Goal: Task Accomplishment & Management: Manage account settings

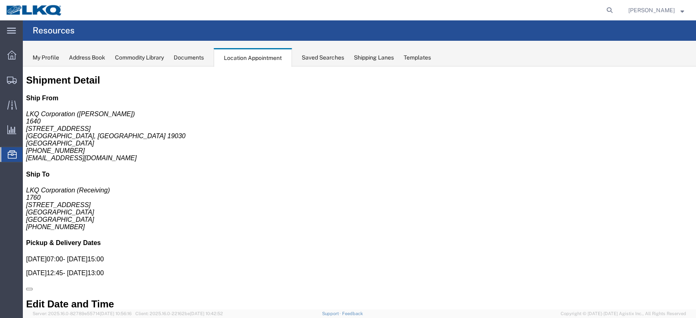
click at [0, 0] on span "Location Appointment" at bounding box center [0, 0] width 0 height 0
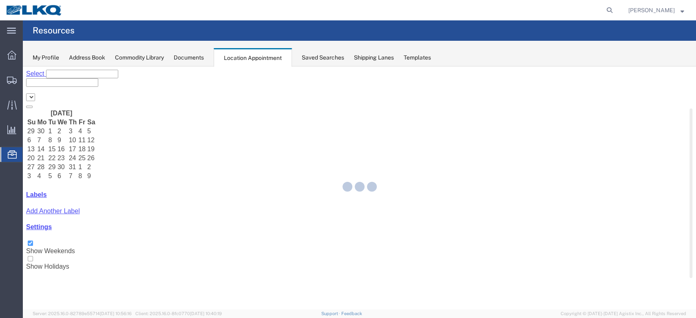
select select "27634"
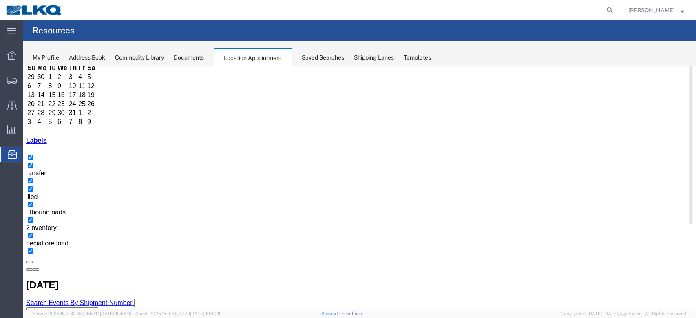
scroll to position [108, 0]
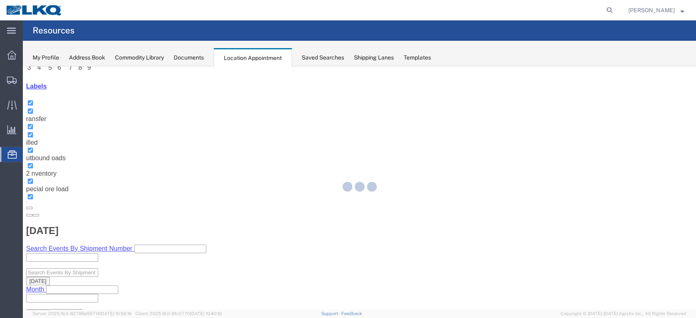
select select "1"
select select
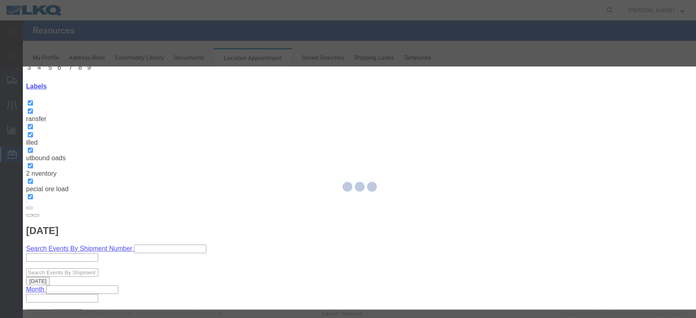
select select
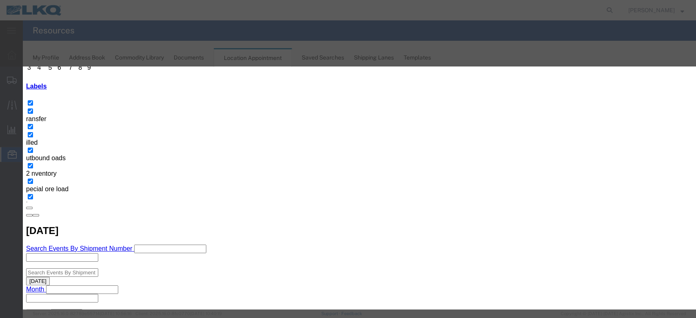
scroll to position [82, 0]
type input "de"
select select "40"
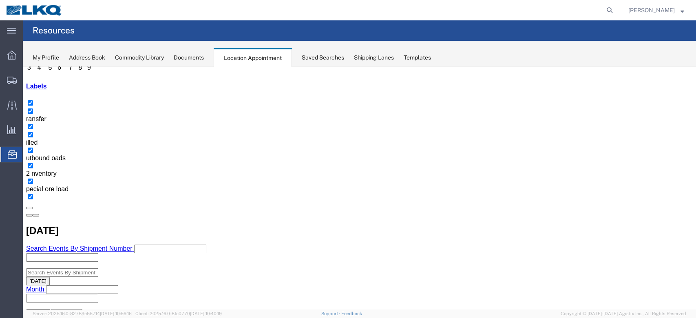
scroll to position [0, 0]
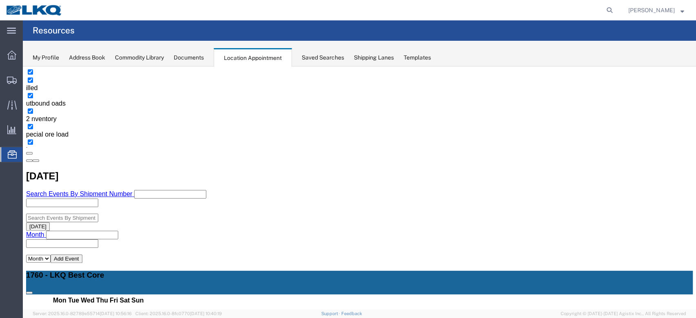
select select "1"
select select "24"
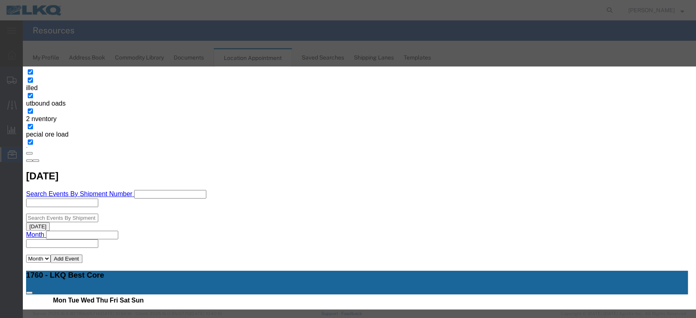
scroll to position [77, 0]
type input "de"
select select "40"
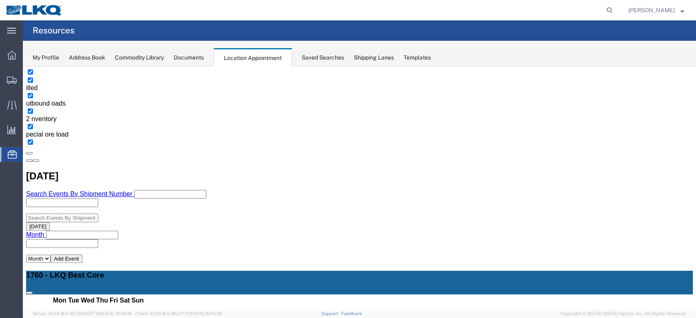
scroll to position [0, 0]
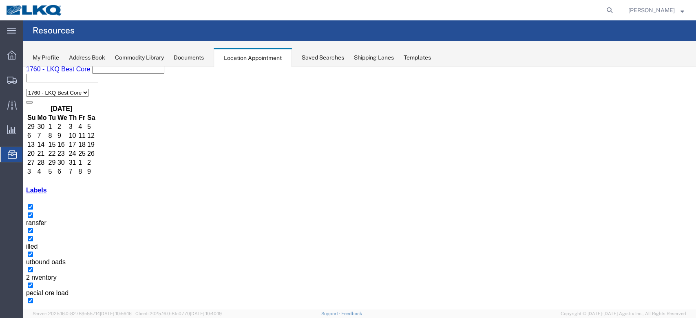
scroll to position [163, 0]
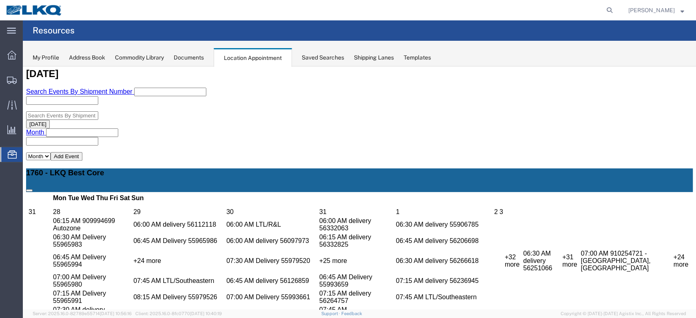
scroll to position [271, 0]
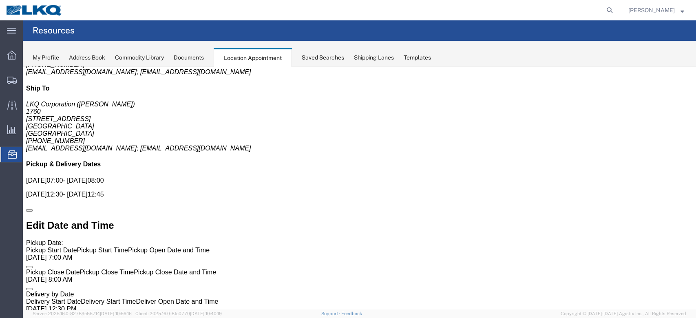
scroll to position [0, 0]
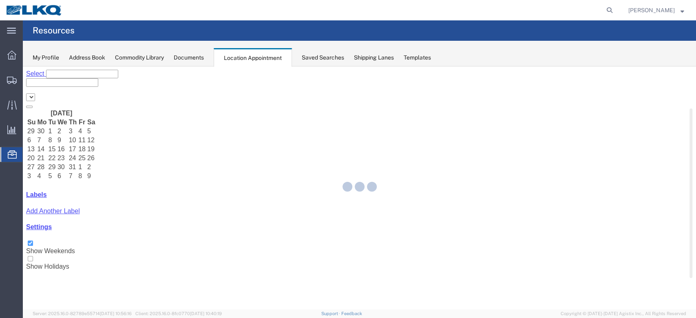
select select "27634"
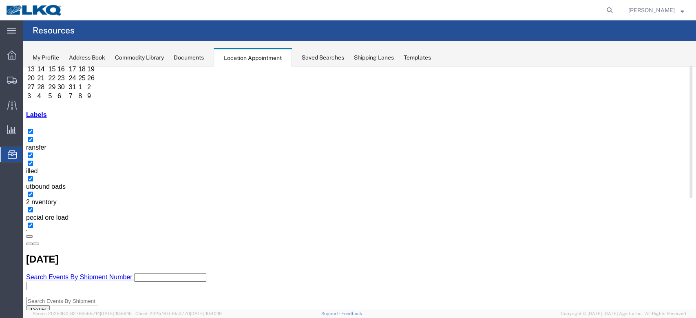
scroll to position [163, 0]
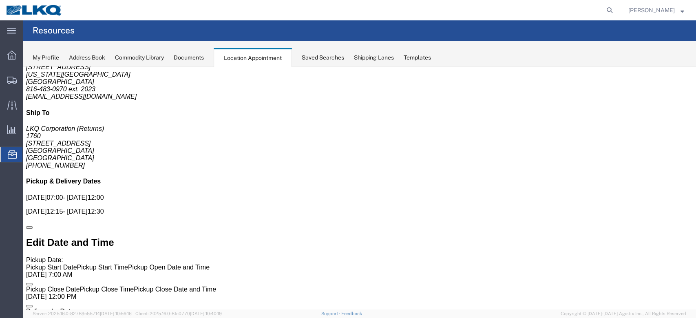
scroll to position [0, 0]
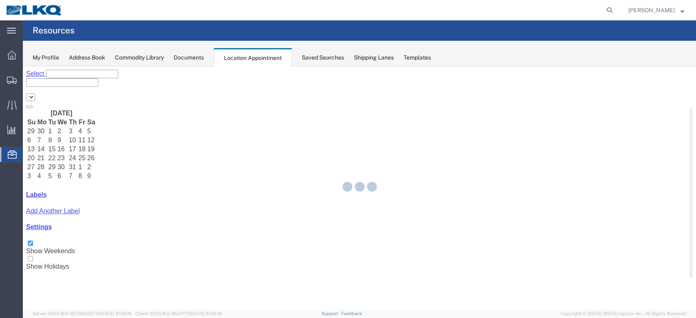
select select "27634"
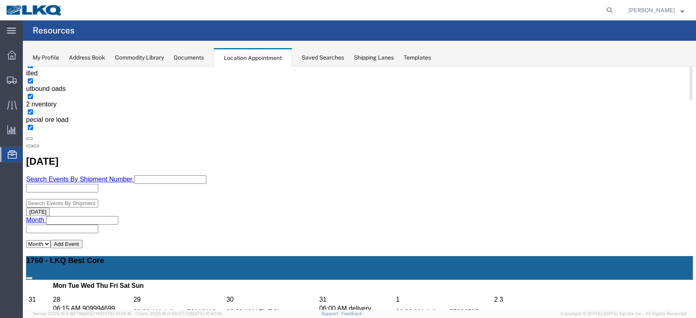
scroll to position [217, 0]
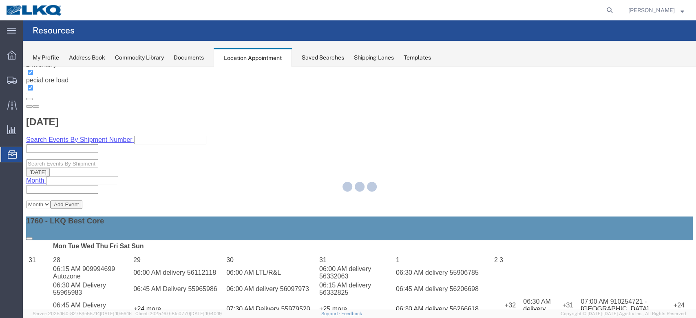
select select "1"
select select
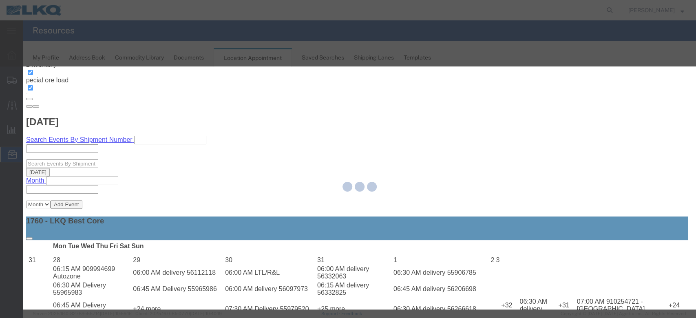
select select
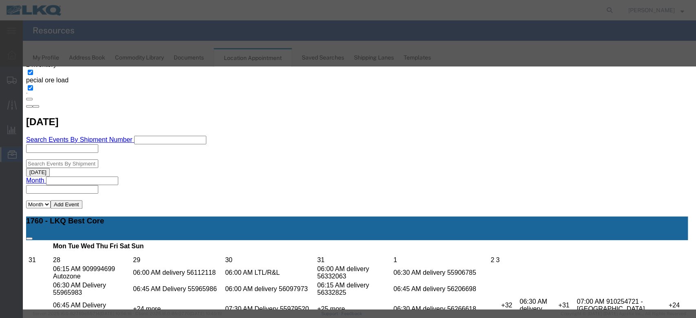
scroll to position [82, 0]
type input "m"
select select "24"
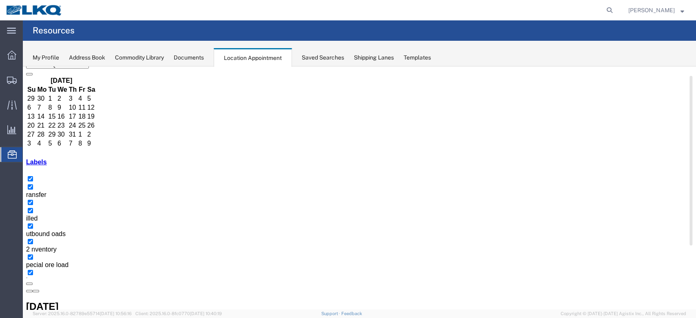
scroll to position [47, 0]
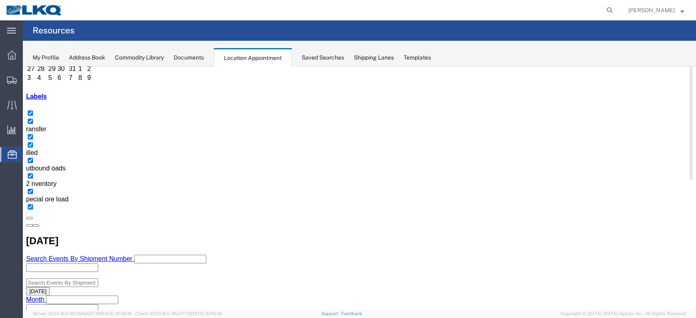
scroll to position [156, 0]
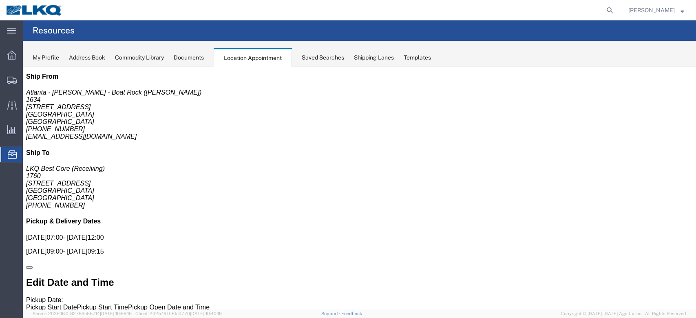
scroll to position [0, 0]
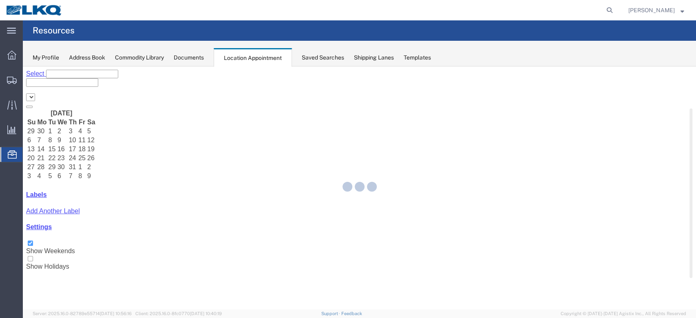
select select "27634"
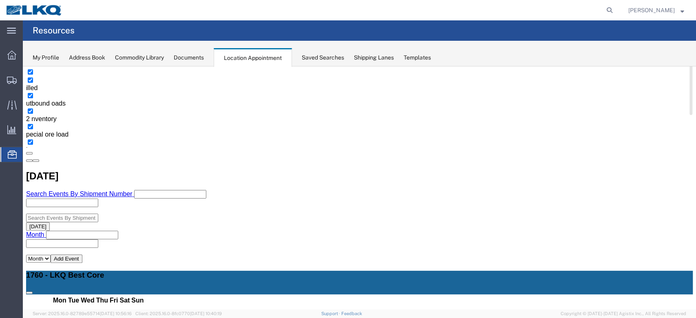
scroll to position [217, 0]
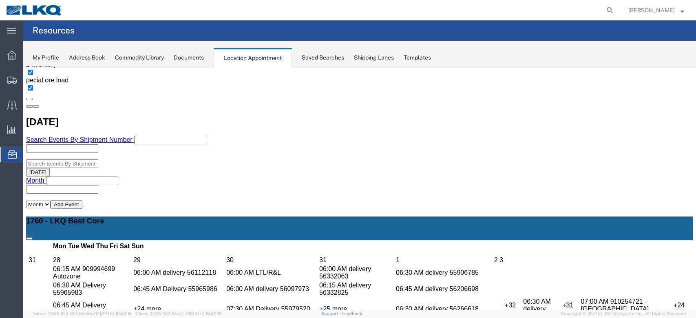
select select "1"
select select
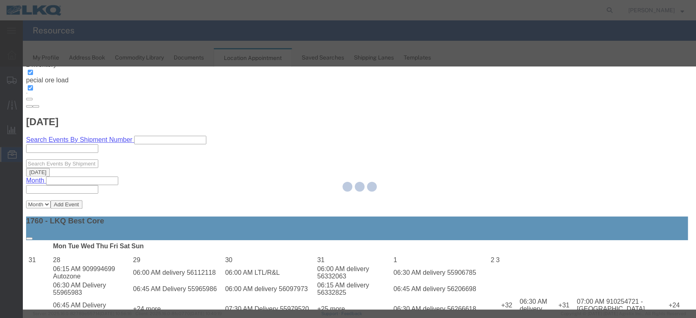
click at [485, 93] on div at bounding box center [359, 187] width 673 height 243
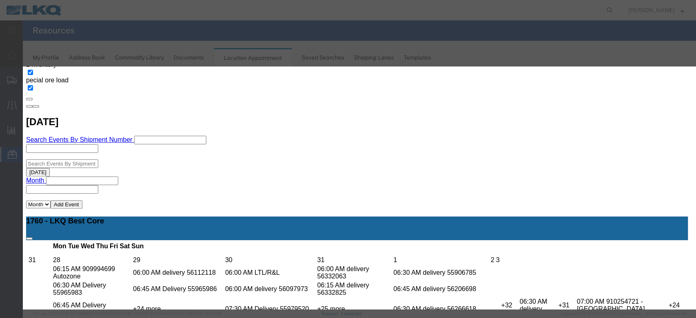
select select
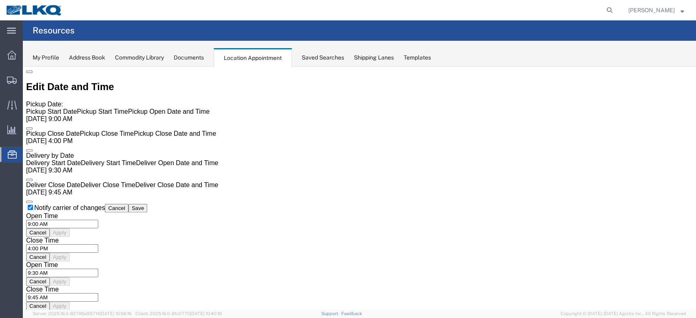
click at [203, 60] on div "Documents" at bounding box center [189, 57] width 30 height 9
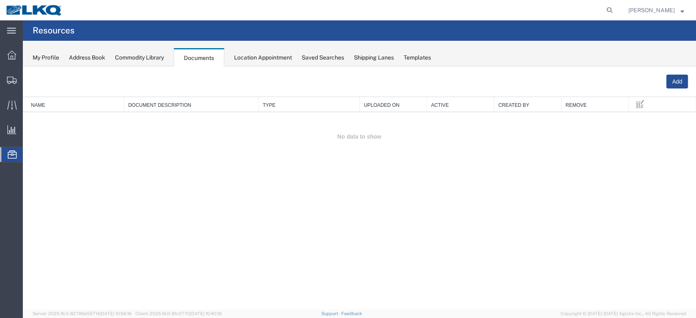
click at [196, 55] on div "Documents" at bounding box center [199, 57] width 51 height 19
click at [16, 153] on icon at bounding box center [12, 154] width 9 height 8
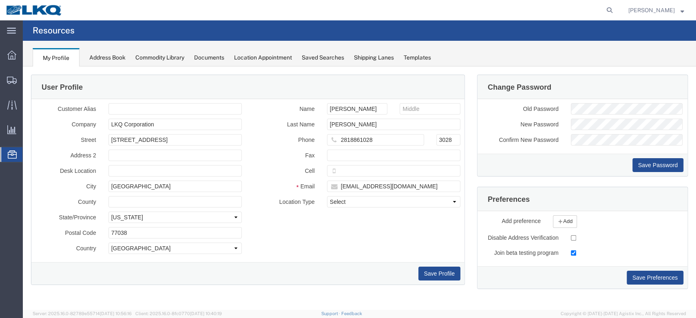
click at [0, 0] on span "Location Appointment" at bounding box center [0, 0] width 0 height 0
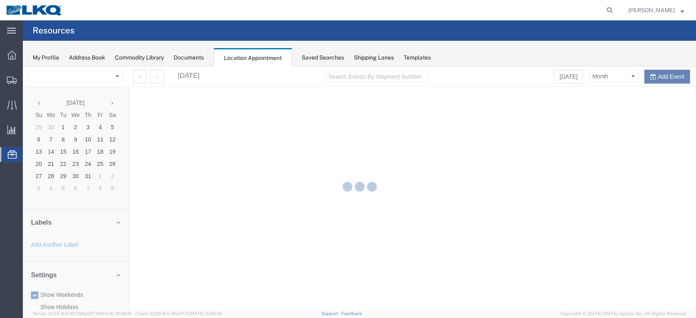
select select "27634"
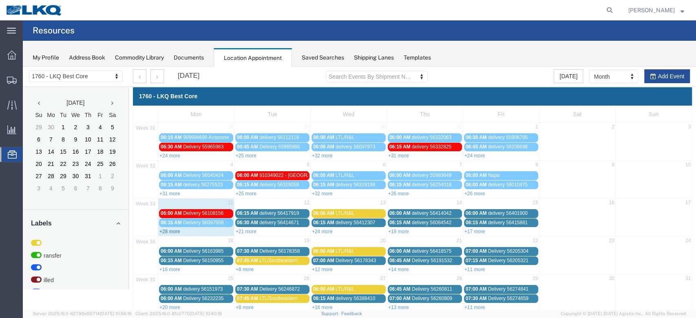
click at [175, 230] on link "+28 more" at bounding box center [169, 232] width 21 height 6
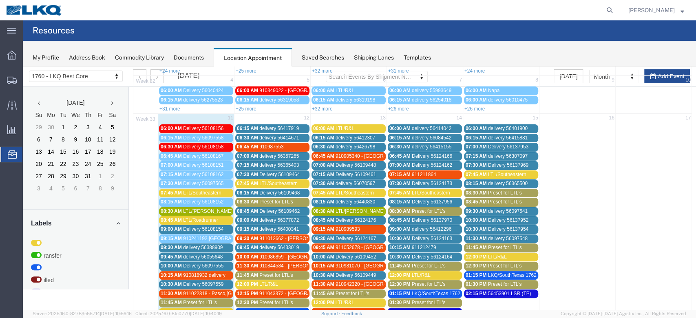
scroll to position [108, 0]
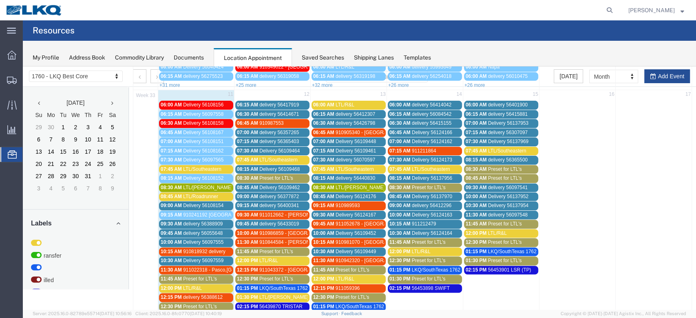
click at [224, 223] on div "09:30 AM delivery 56388909" at bounding box center [196, 224] width 71 height 6
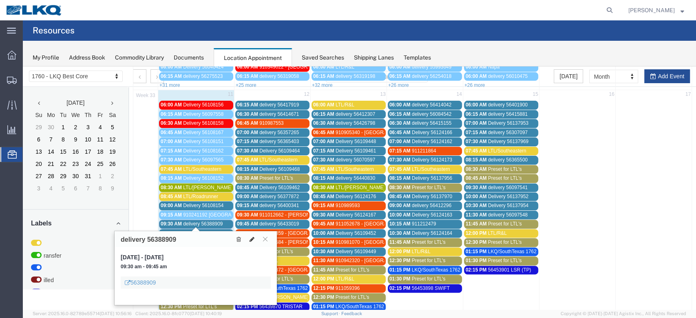
click at [253, 240] on icon at bounding box center [251, 239] width 5 height 6
select select "1"
select select
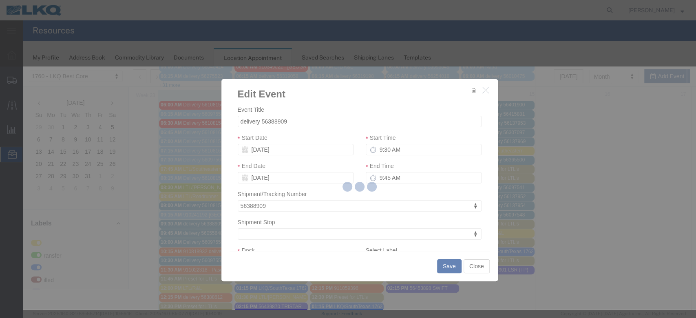
select select
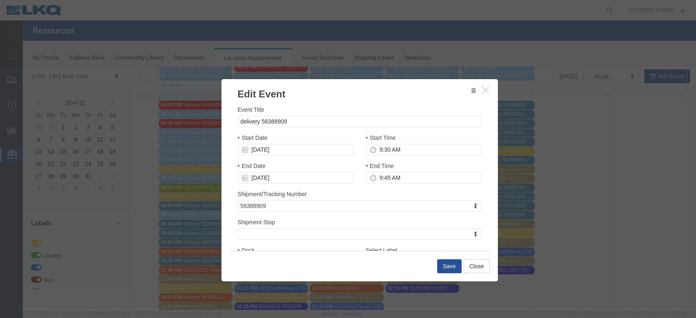
scroll to position [82, 0]
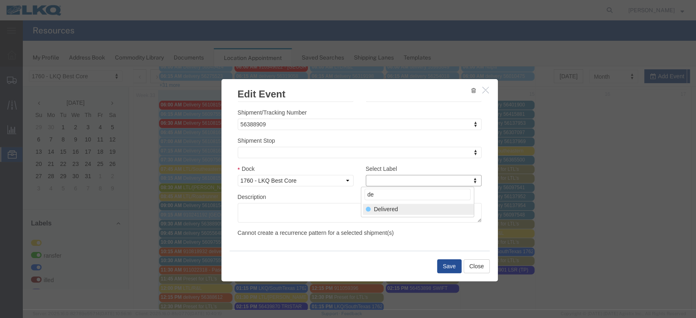
type input "de"
select select "40"
click at [451, 263] on button "Save" at bounding box center [449, 266] width 24 height 14
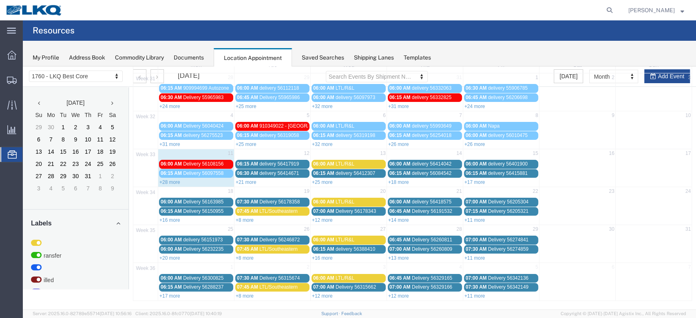
scroll to position [0, 0]
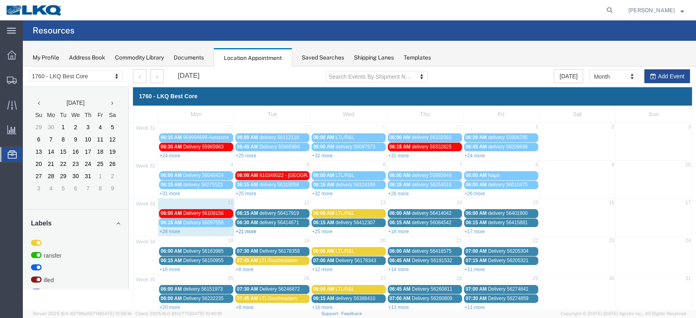
click at [245, 232] on link "+21 more" at bounding box center [246, 232] width 21 height 6
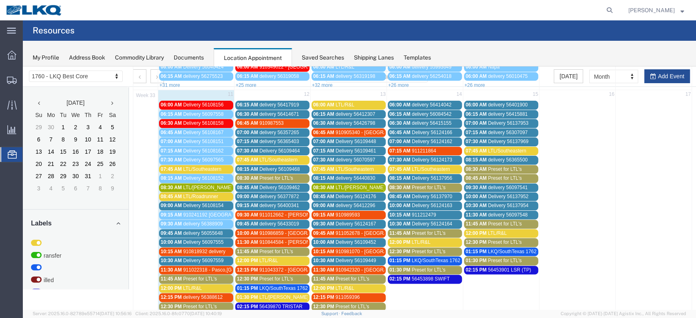
scroll to position [163, 0]
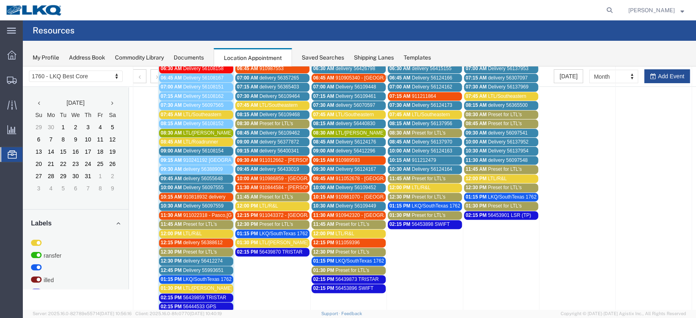
click at [190, 151] on span "Delivery 56108154" at bounding box center [203, 151] width 40 height 6
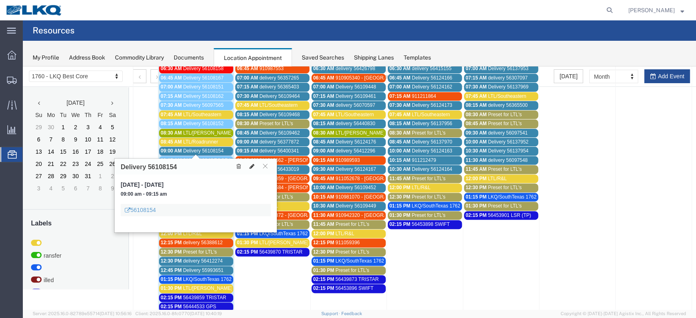
click at [252, 165] on icon at bounding box center [251, 166] width 5 height 6
select select "100"
select select "1"
select select
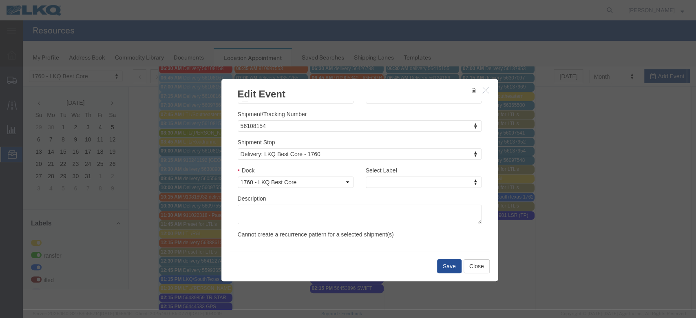
scroll to position [82, 0]
type input "de"
select select "40"
click at [447, 273] on div "Save Close" at bounding box center [359, 266] width 260 height 31
click at [443, 269] on button "Save" at bounding box center [449, 266] width 24 height 14
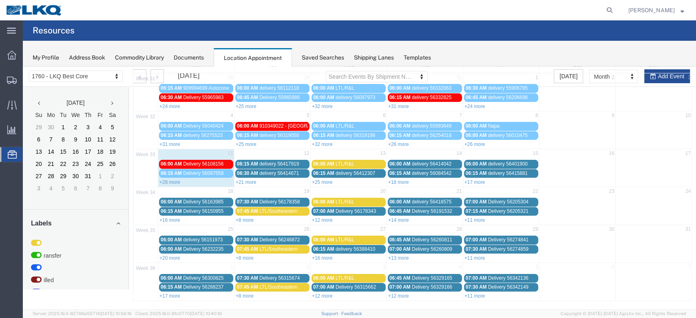
scroll to position [0, 0]
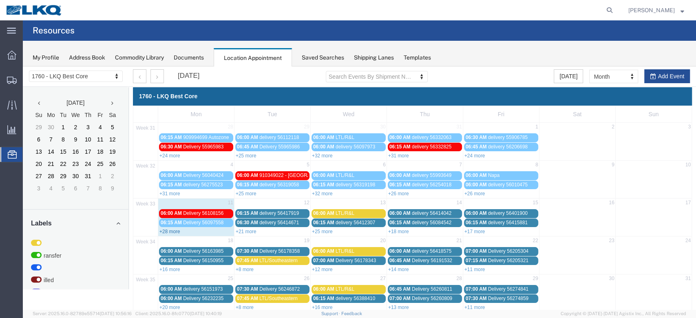
click at [167, 229] on link "+28 more" at bounding box center [169, 232] width 21 height 6
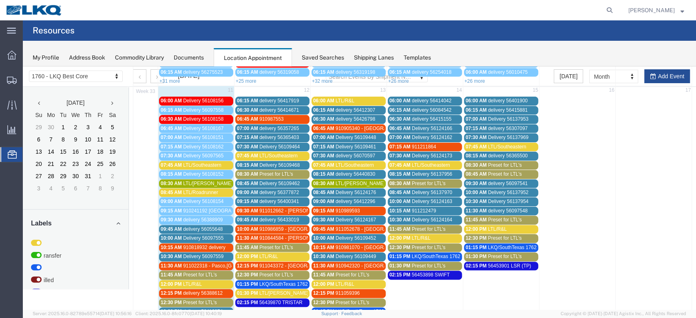
scroll to position [163, 0]
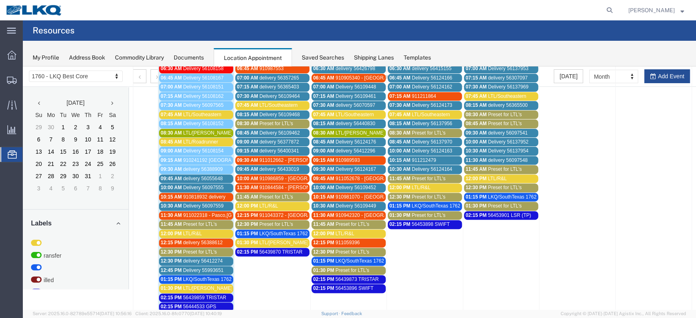
drag, startPoint x: 216, startPoint y: 173, endPoint x: 213, endPoint y: 177, distance: 4.8
click at [216, 176] on div "09:45 AM delivery 56055648" at bounding box center [196, 179] width 71 height 6
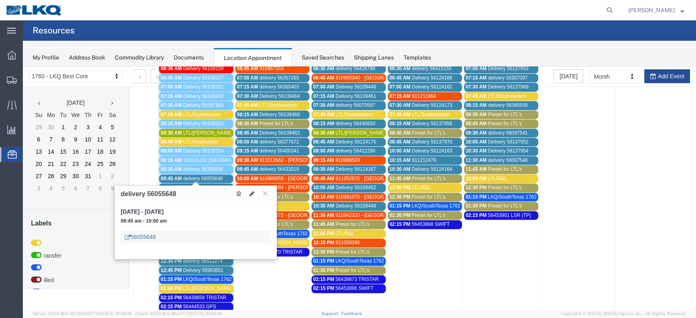
click at [147, 236] on link "56055648" at bounding box center [140, 237] width 31 height 8
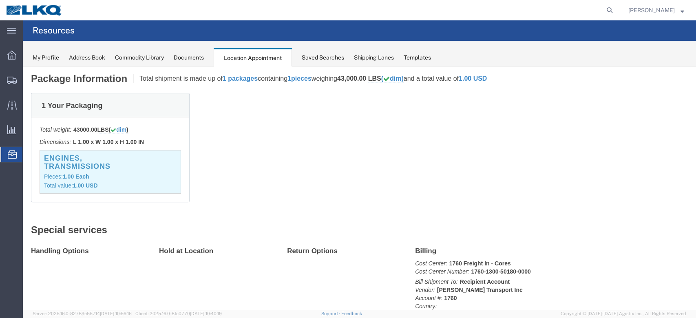
scroll to position [0, 0]
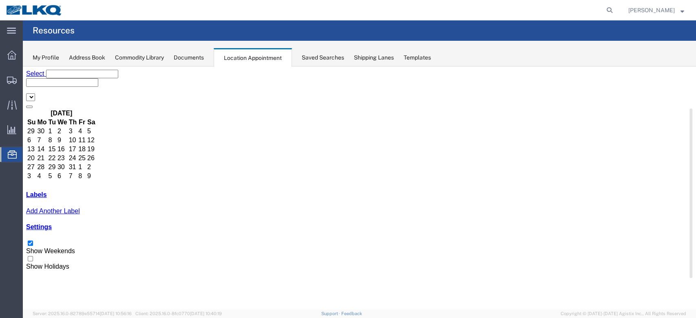
select select "27634"
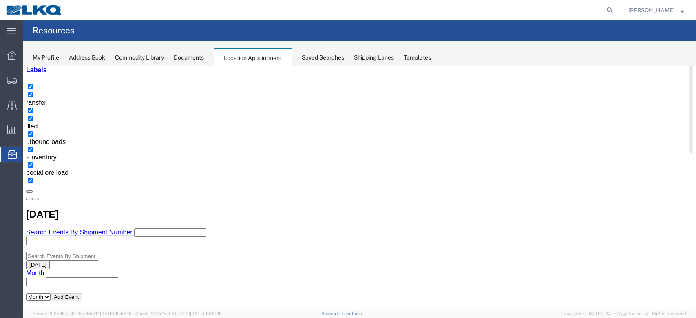
scroll to position [108, 0]
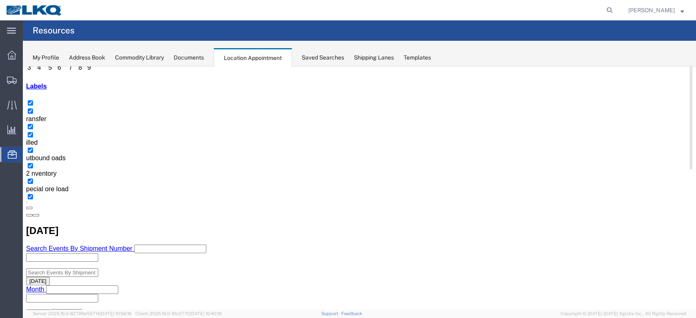
select select "1"
select select "24"
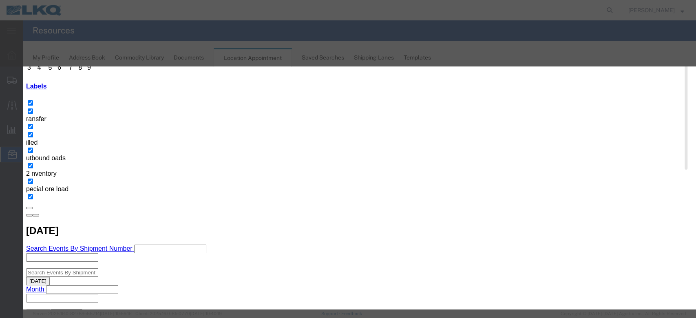
scroll to position [77, 0]
drag, startPoint x: 459, startPoint y: 187, endPoint x: 463, endPoint y: 189, distance: 4.8
type input "de"
select select "40"
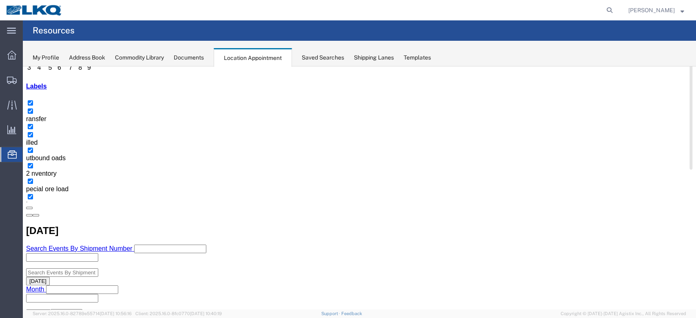
scroll to position [0, 0]
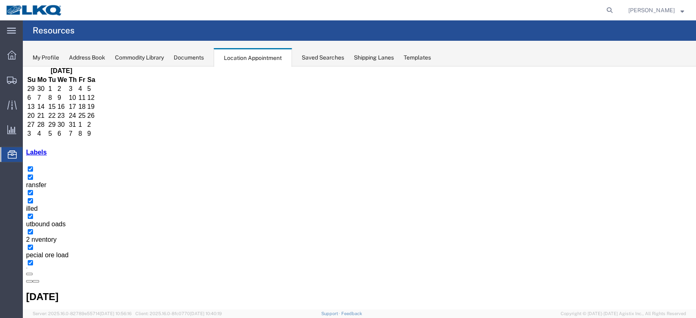
scroll to position [108, 0]
